Goal: Information Seeking & Learning: Learn about a topic

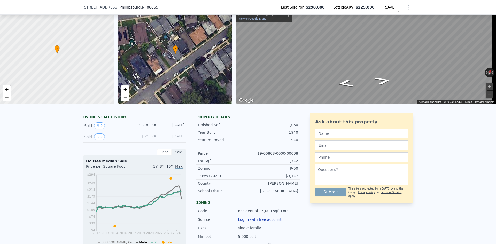
scroll to position [24, 0]
click at [94, 129] on button "0" at bounding box center [99, 126] width 11 height 7
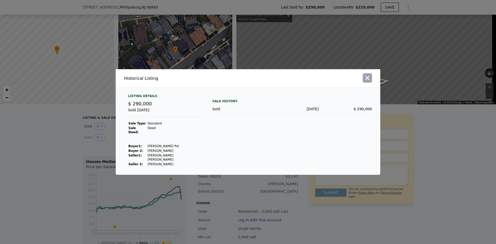
click at [366, 82] on icon "button" at bounding box center [367, 77] width 7 height 7
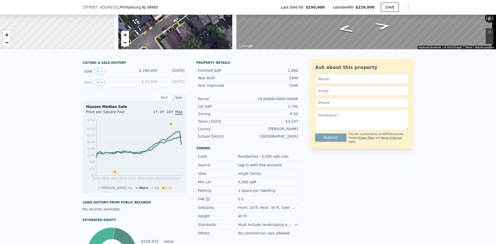
scroll to position [179, 0]
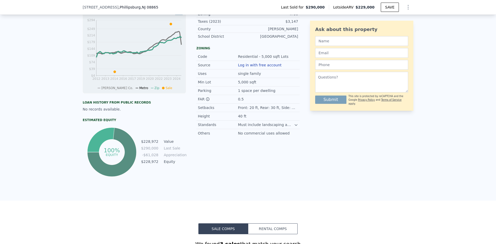
click at [294, 127] on icon at bounding box center [296, 125] width 4 height 4
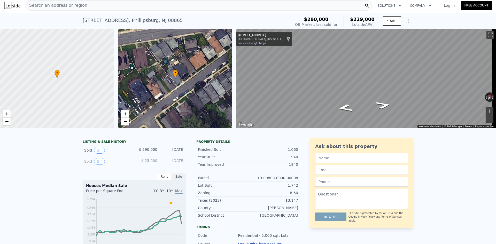
scroll to position [0, 0]
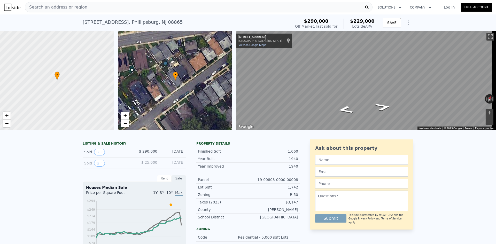
click at [99, 11] on div "Search an address or region" at bounding box center [199, 7] width 348 height 10
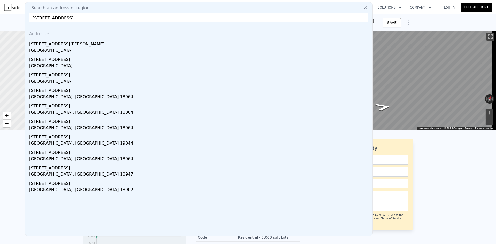
paste input "eth"
click at [101, 16] on input "[STREET_ADDRESS]" at bounding box center [198, 17] width 339 height 9
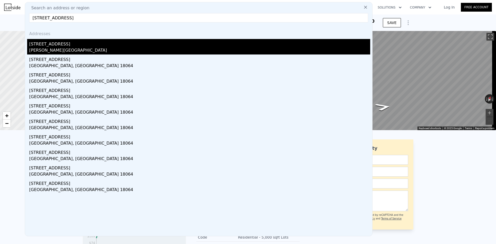
type input "[STREET_ADDRESS]"
click at [69, 50] on div "[PERSON_NAME][GEOGRAPHIC_DATA]" at bounding box center [199, 50] width 341 height 7
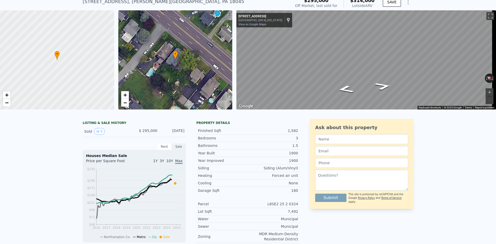
scroll to position [76, 0]
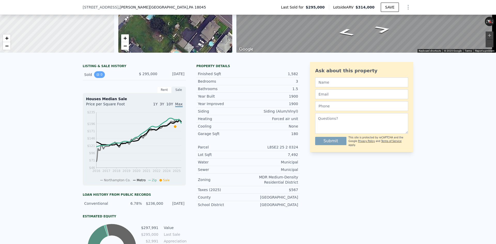
click at [100, 78] on button "0" at bounding box center [99, 74] width 11 height 7
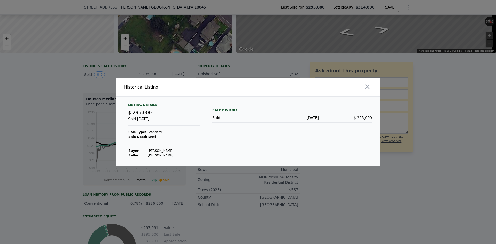
click at [368, 92] on div at bounding box center [315, 87] width 130 height 18
click at [368, 86] on icon "button" at bounding box center [367, 86] width 7 height 7
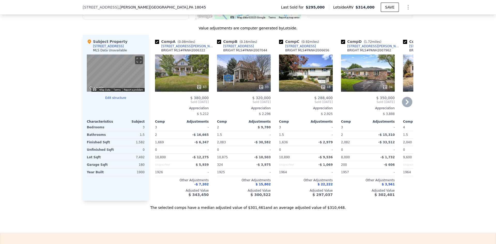
scroll to position [489, 0]
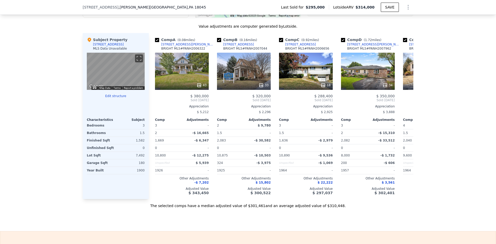
type input "3"
type input "1"
type input "1214"
type input "1344"
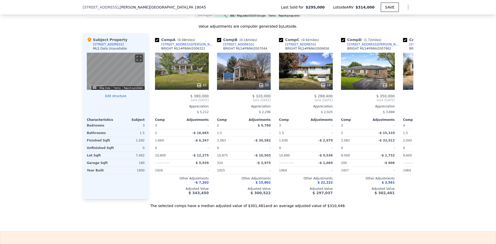
type input "3136"
type input "11325"
type input "$ 229,000"
type input "4"
type input "-$ 91,144"
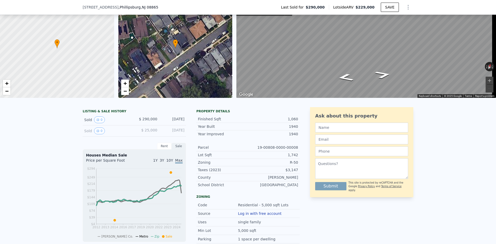
scroll to position [2, 0]
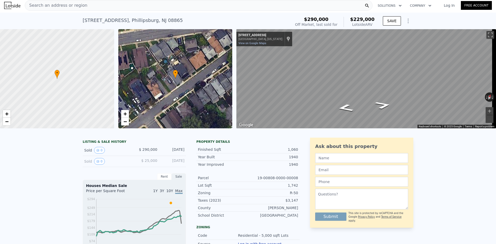
click at [405, 20] on icon "Show Options" at bounding box center [408, 21] width 6 height 6
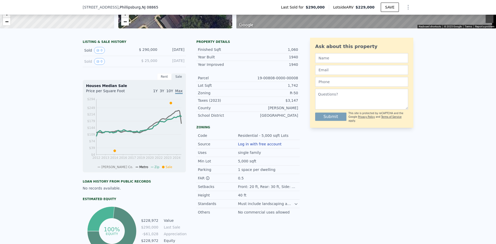
scroll to position [103, 0]
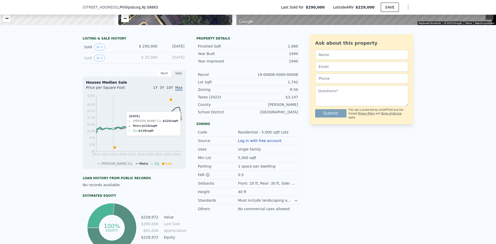
click at [111, 153] on icon "2012 2013 2014 2016 2017 2019 2020 2022 2023 2024 $4 $39 $74 $109 $144 $179 $21…" at bounding box center [134, 129] width 97 height 73
click at [117, 149] on icon "2012 2013 2014 2016 2017 2019 2020 2022 2023 2024 $4 $39 $74 $109 $144 $179 $21…" at bounding box center [134, 129] width 97 height 73
click at [167, 77] on div "Rent" at bounding box center [164, 73] width 14 height 7
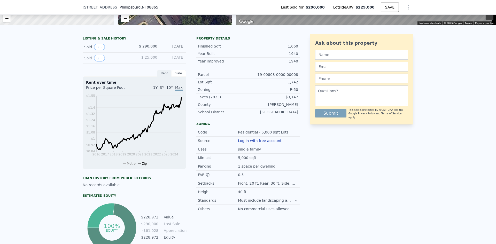
click at [181, 76] on div "Sale" at bounding box center [179, 73] width 14 height 7
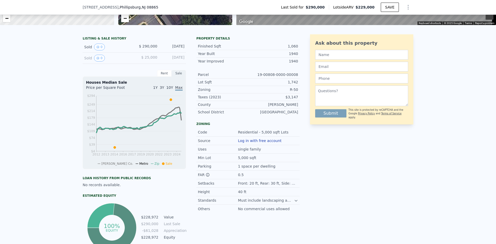
click at [168, 77] on div "Rent" at bounding box center [164, 73] width 14 height 7
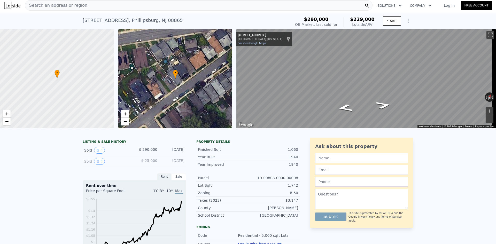
scroll to position [0, 0]
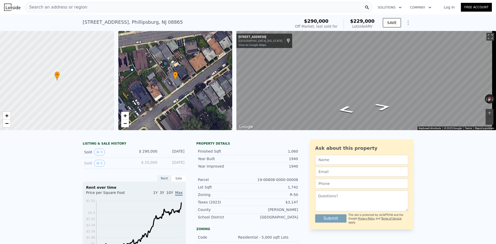
type input "2"
type input "5"
type input "2.5"
type input "1310"
type input "2168"
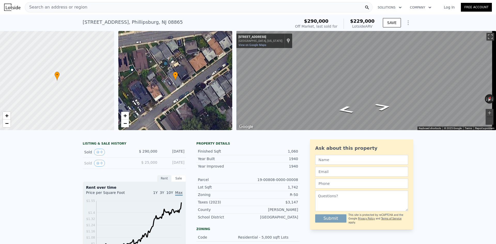
type input "4200"
type input "12500"
type input "$ 314,000"
type input "5"
type input "-$ 19,899"
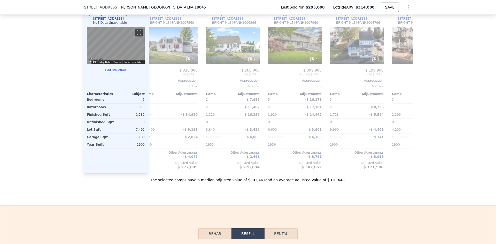
scroll to position [0, 492]
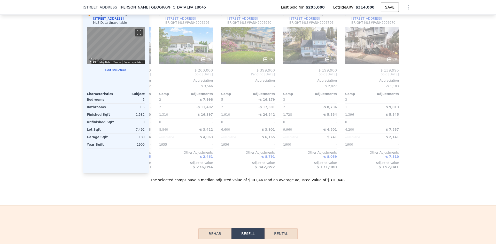
click at [345, 7] on span "Lotside ARV" at bounding box center [344, 7] width 22 height 5
click at [346, 7] on span "Lotside ARV" at bounding box center [344, 7] width 22 height 5
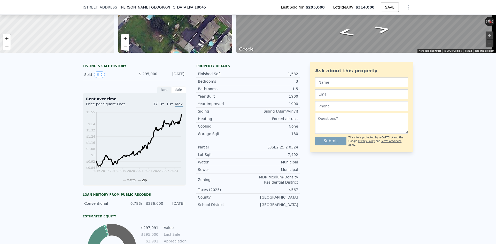
scroll to position [78, 0]
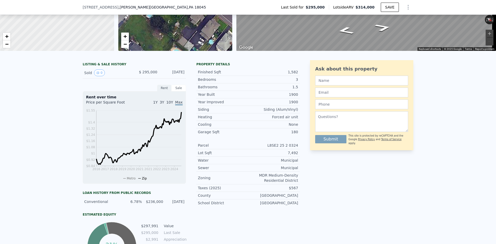
drag, startPoint x: 159, startPoint y: 207, endPoint x: 190, endPoint y: 206, distance: 31.0
click at [181, 206] on div "Conventional 6.78% $236,000 [DATE]" at bounding box center [134, 201] width 103 height 9
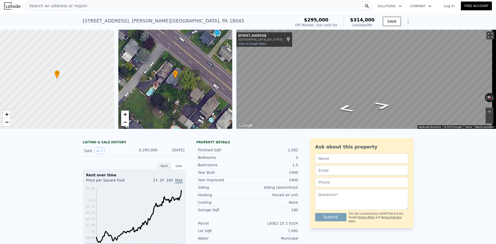
scroll to position [0, 0]
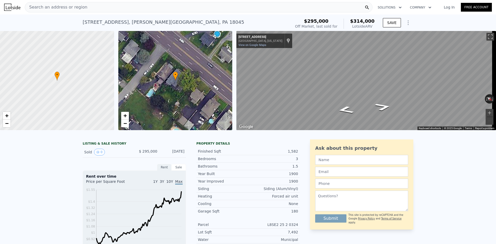
type input "3"
type input "1"
type input "1214"
type input "1344"
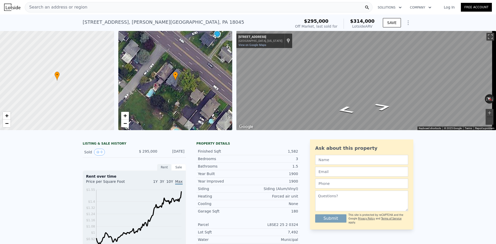
type input "3136"
type input "11325"
type input "$ 229,000"
type input "4"
type input "-$ 91,144"
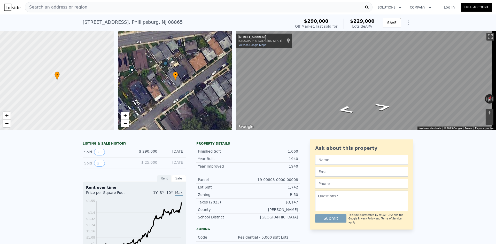
drag, startPoint x: 0, startPoint y: 0, endPoint x: 43, endPoint y: 165, distance: 170.7
click at [176, 80] on icon at bounding box center [175, 76] width 5 height 9
click at [204, 81] on div "• + − • + − ← Move left → Move right ↑ Move up ↓ Move down + Zoom in - Zoom out…" at bounding box center [248, 80] width 496 height 99
click at [144, 28] on div "[STREET_ADDRESS] Sold [DATE] for $290k (~ARV $229k )" at bounding box center [186, 24] width 206 height 14
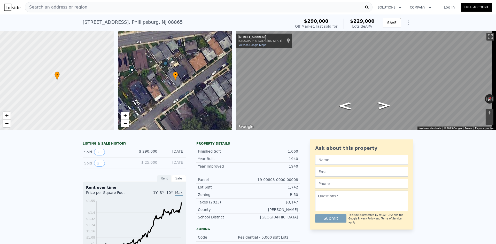
click at [143, 19] on div "[STREET_ADDRESS]" at bounding box center [133, 22] width 100 height 7
copy div "[STREET_ADDRESS] Sold [DATE] for $290k (~ARV $229k )"
